Goal: Information Seeking & Learning: Find specific fact

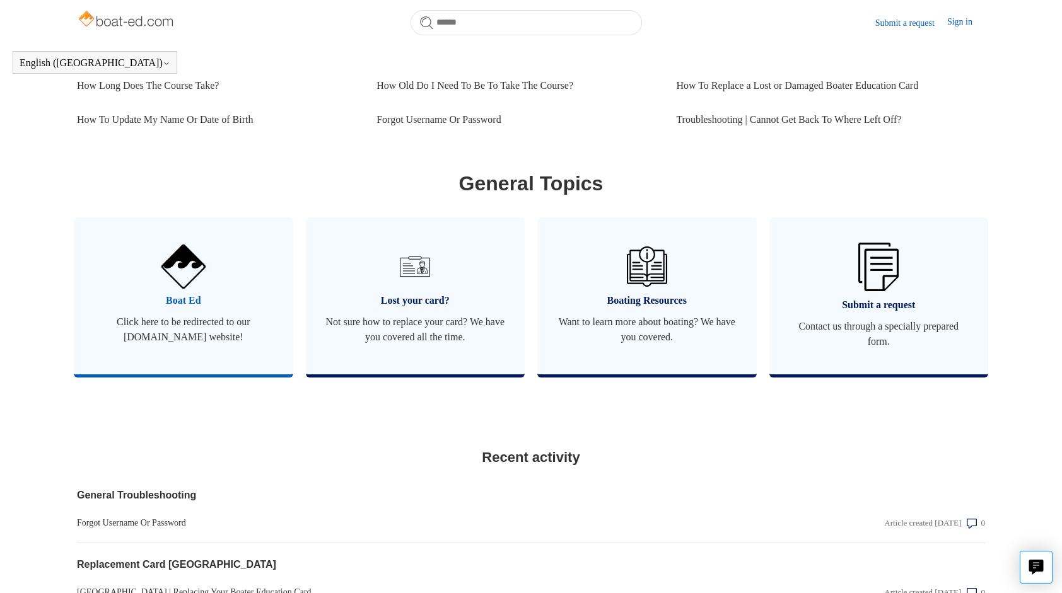
scroll to position [583, 0]
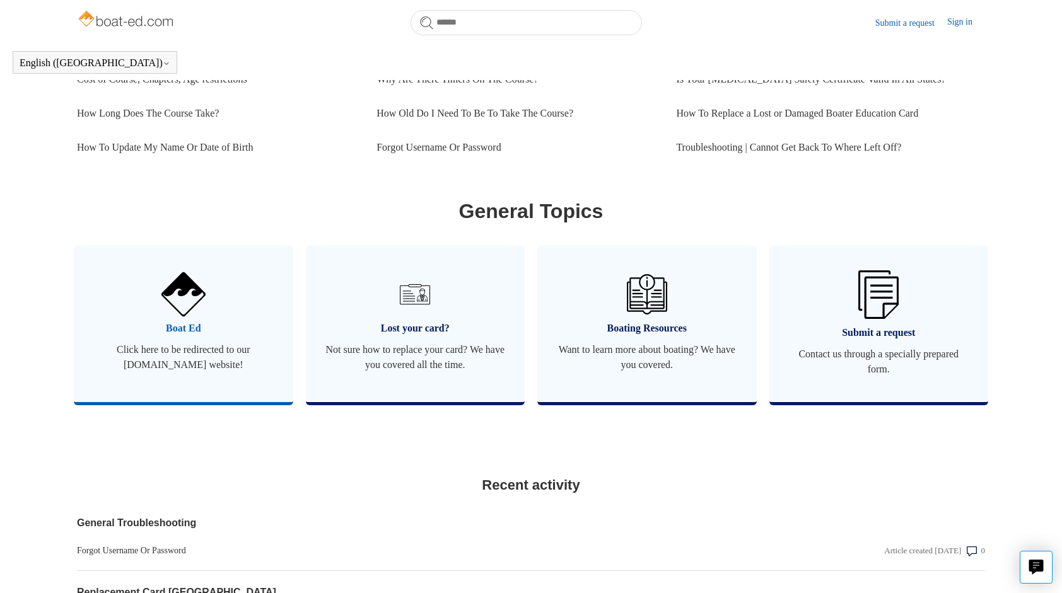
click at [241, 317] on link "Boat Ed Click here to be redirected to our [DOMAIN_NAME] website!" at bounding box center [183, 323] width 219 height 157
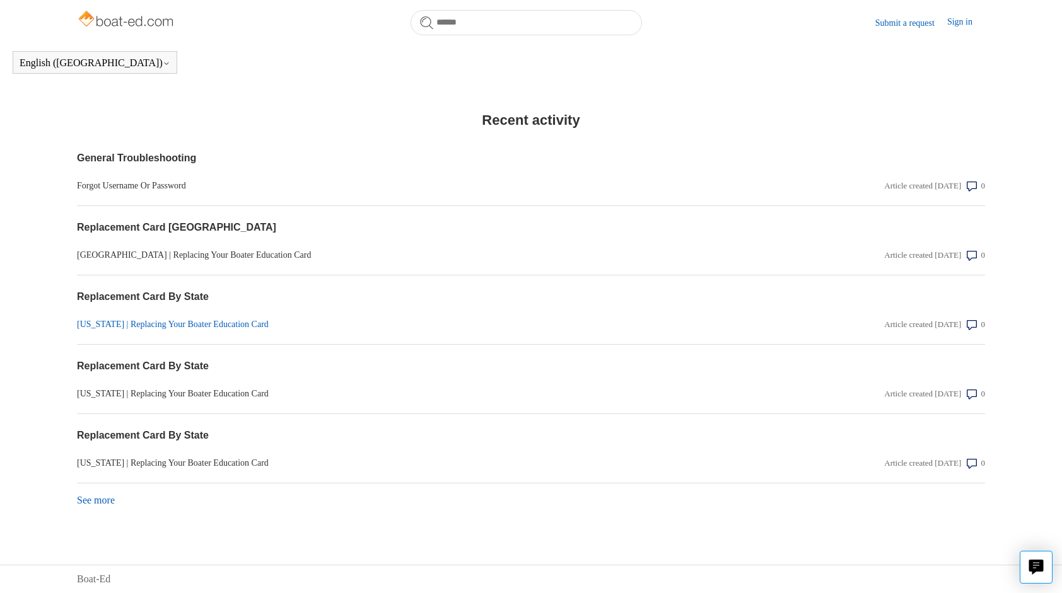
scroll to position [961, 0]
click at [107, 496] on link "See more items from recent activity" at bounding box center [96, 500] width 38 height 11
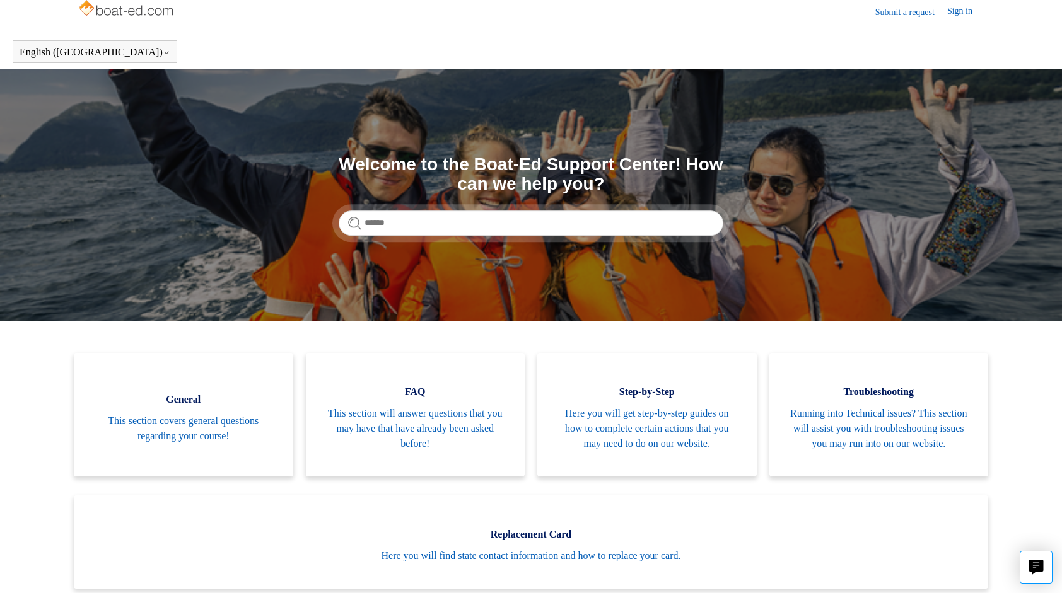
scroll to position [0, 0]
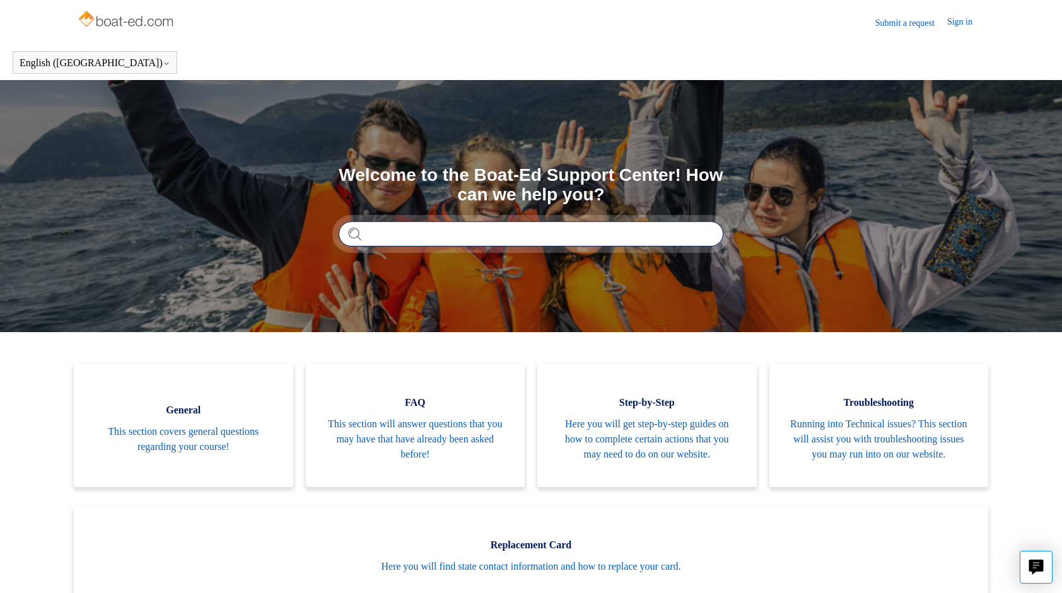
click at [484, 242] on input "Search" at bounding box center [531, 233] width 385 height 25
type input "**********"
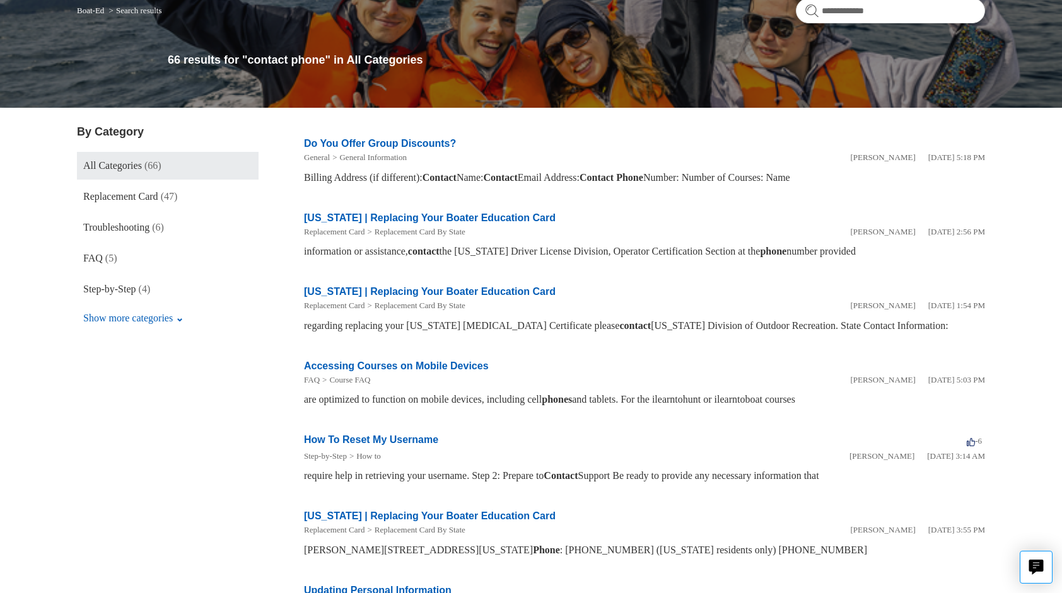
scroll to position [189, 0]
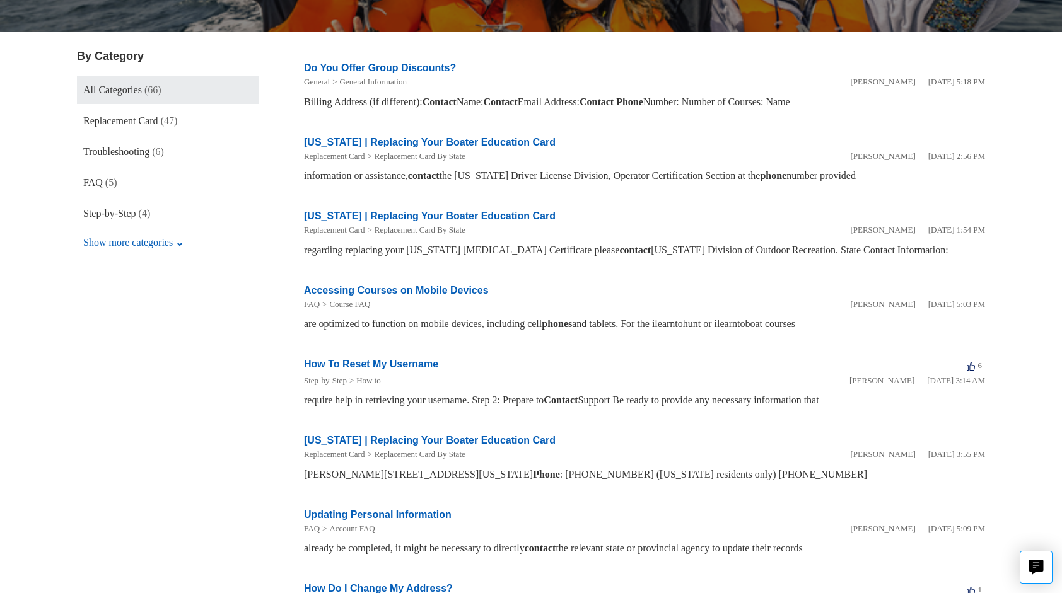
click at [391, 363] on link "How To Reset My Username" at bounding box center [371, 364] width 134 height 11
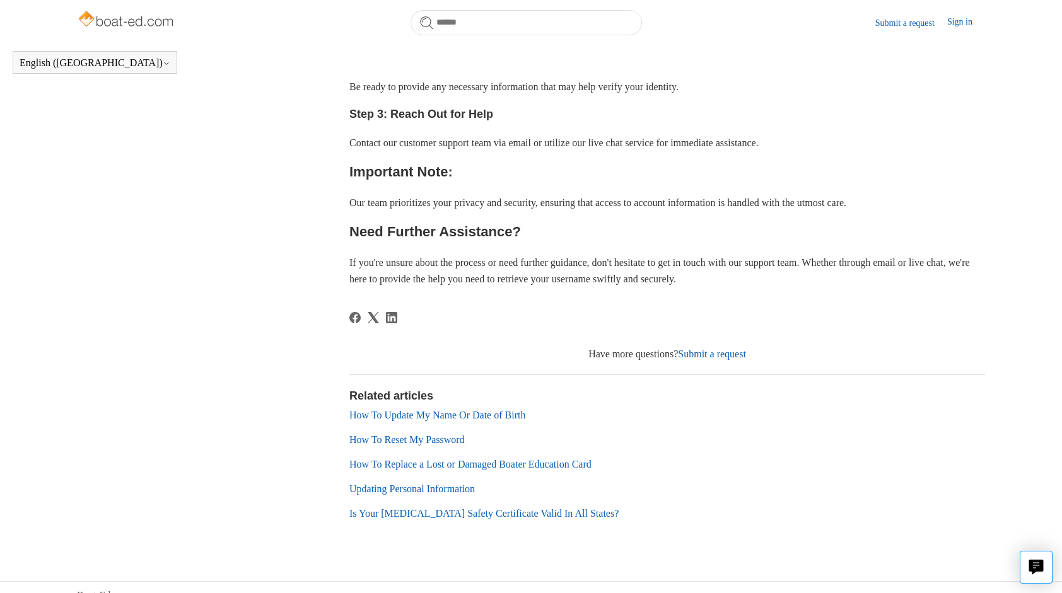
scroll to position [399, 0]
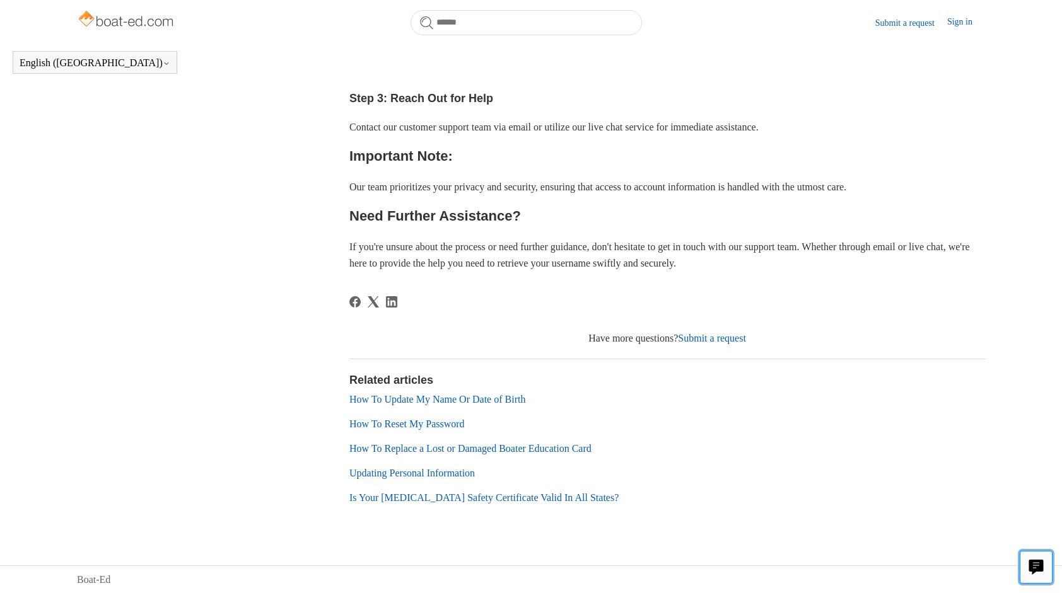
click at [1038, 566] on icon "Live chat" at bounding box center [1036, 565] width 6 height 5
